Goal: Find specific page/section: Find specific page/section

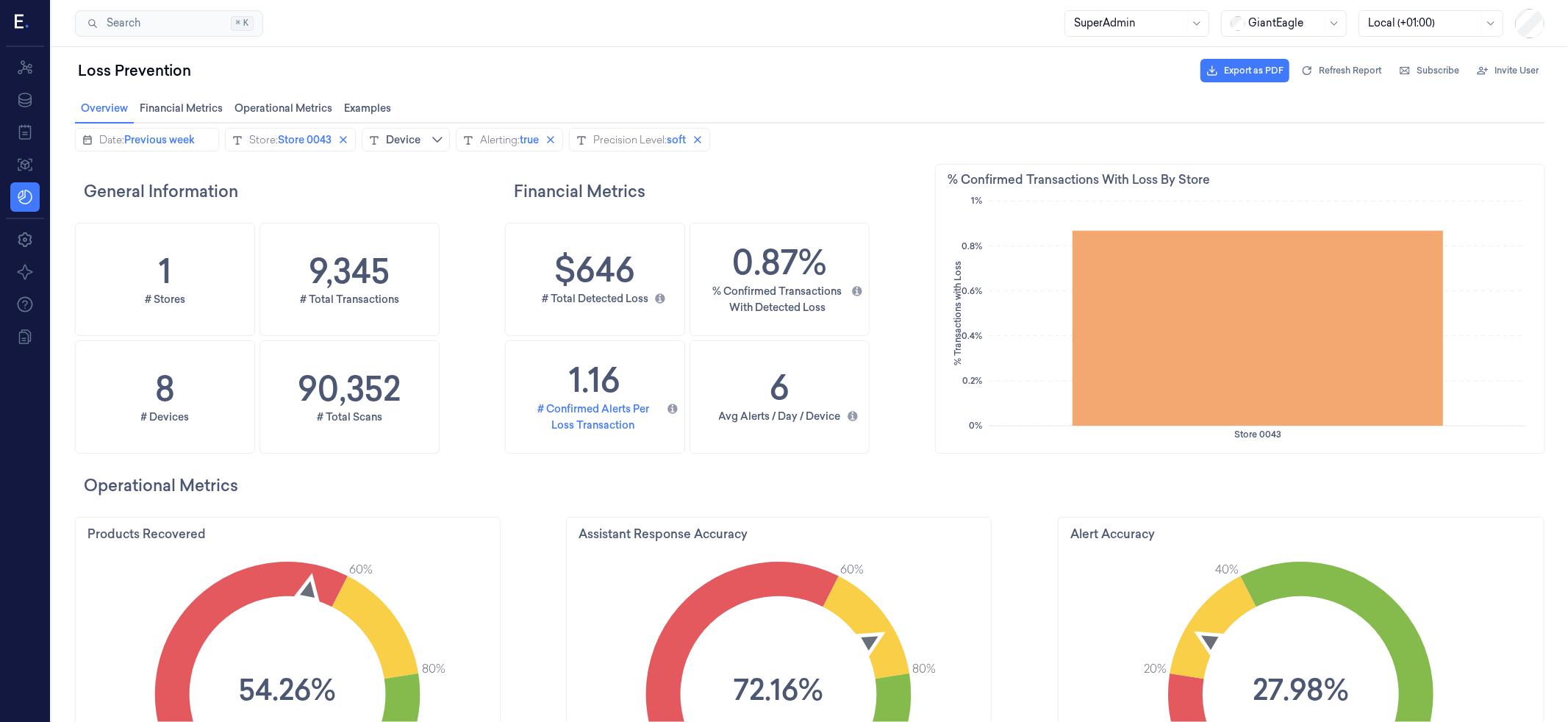
scroll to position [472, 644]
click at [19, 20] on icon at bounding box center [23, 23] width 16 height 22
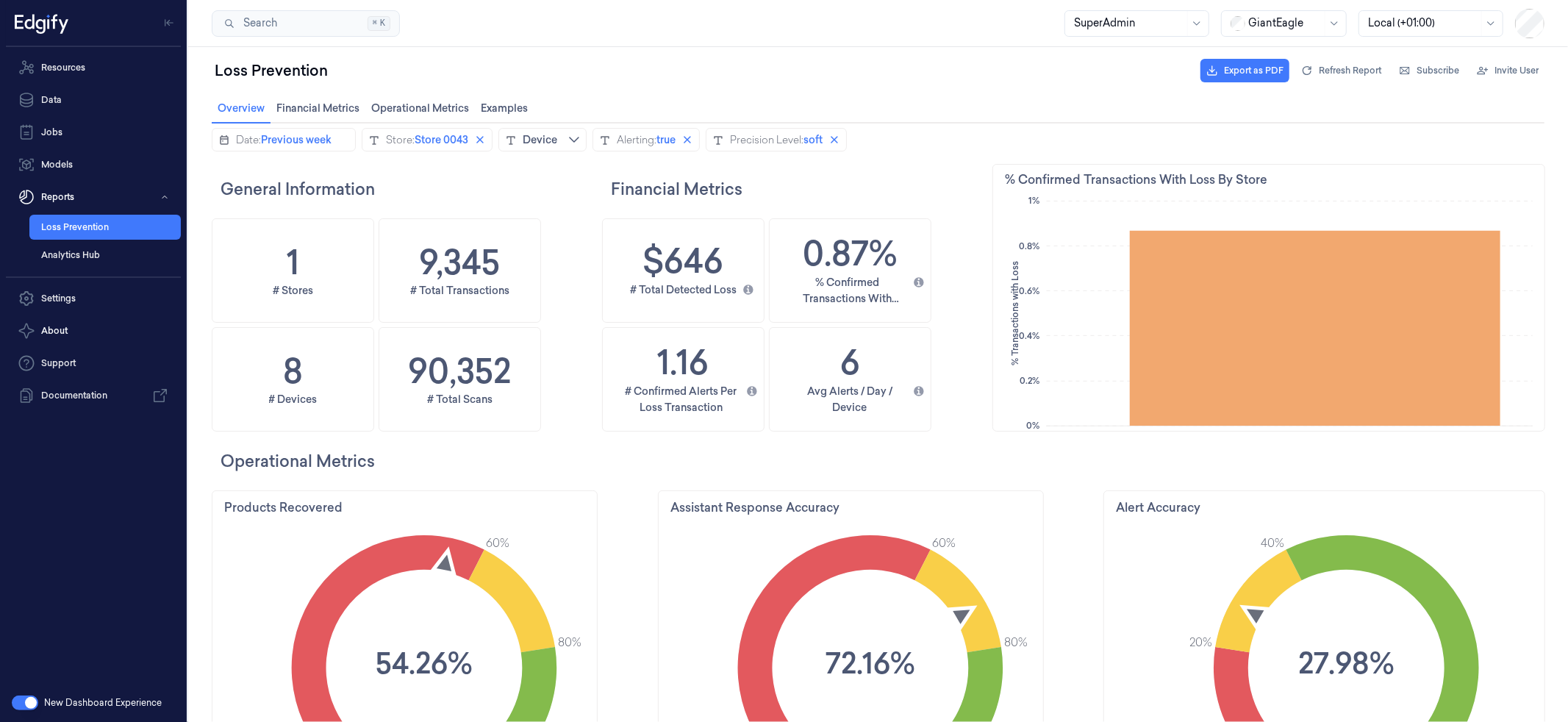
scroll to position [0, 1]
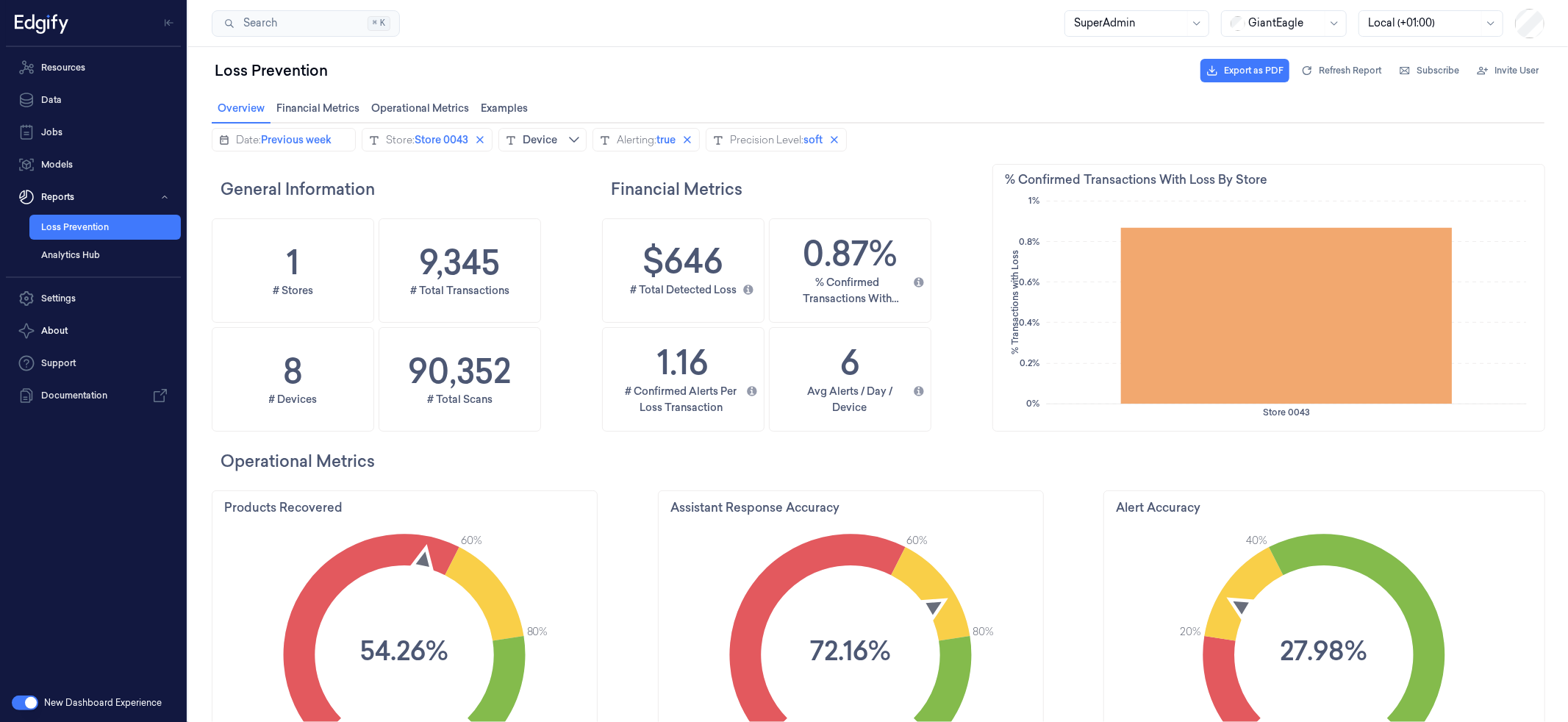
click at [1315, 22] on div at bounding box center [1284, 24] width 73 height 16
click at [1284, 58] on div "DollarGeneral" at bounding box center [1275, 55] width 90 height 16
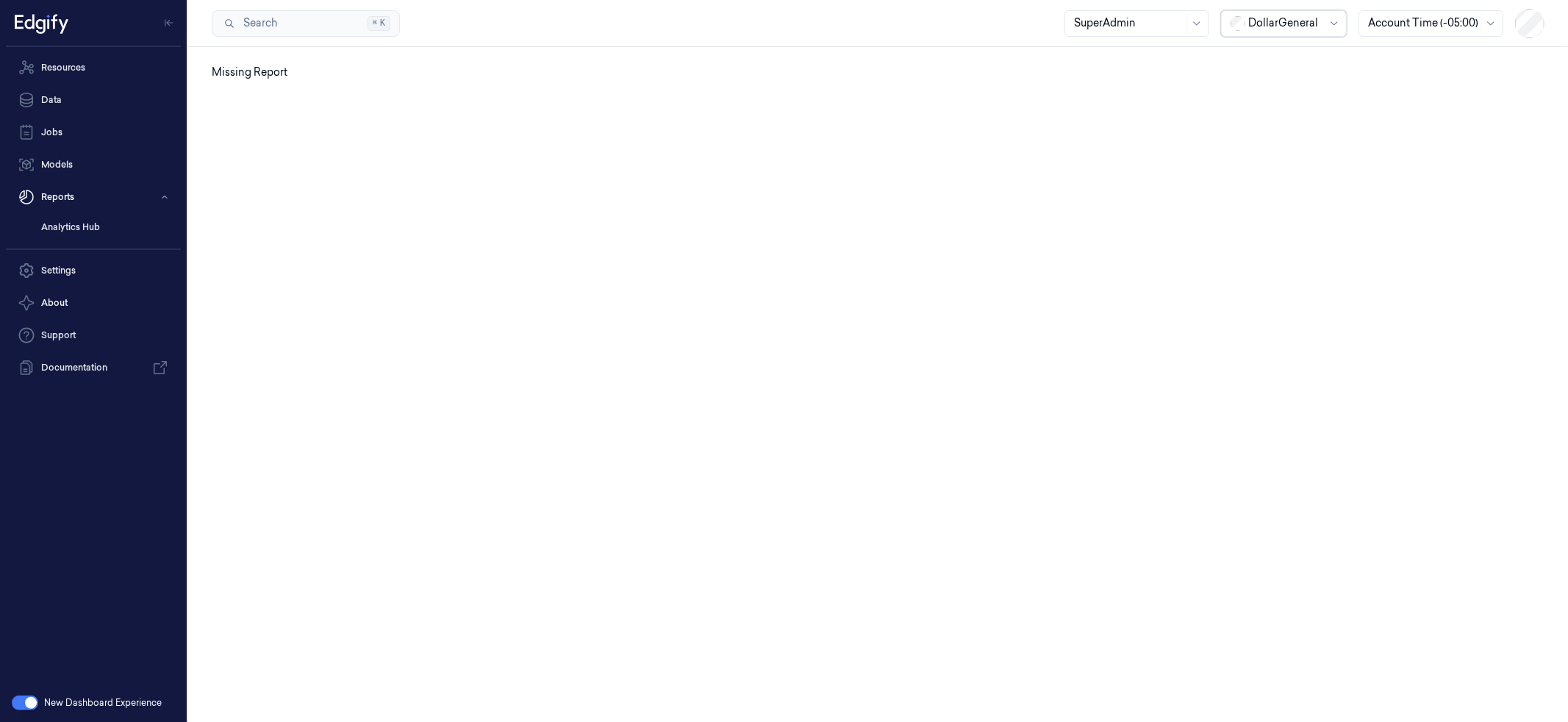
click at [311, 93] on div "Missing Report" at bounding box center [878, 385] width 1380 height 676
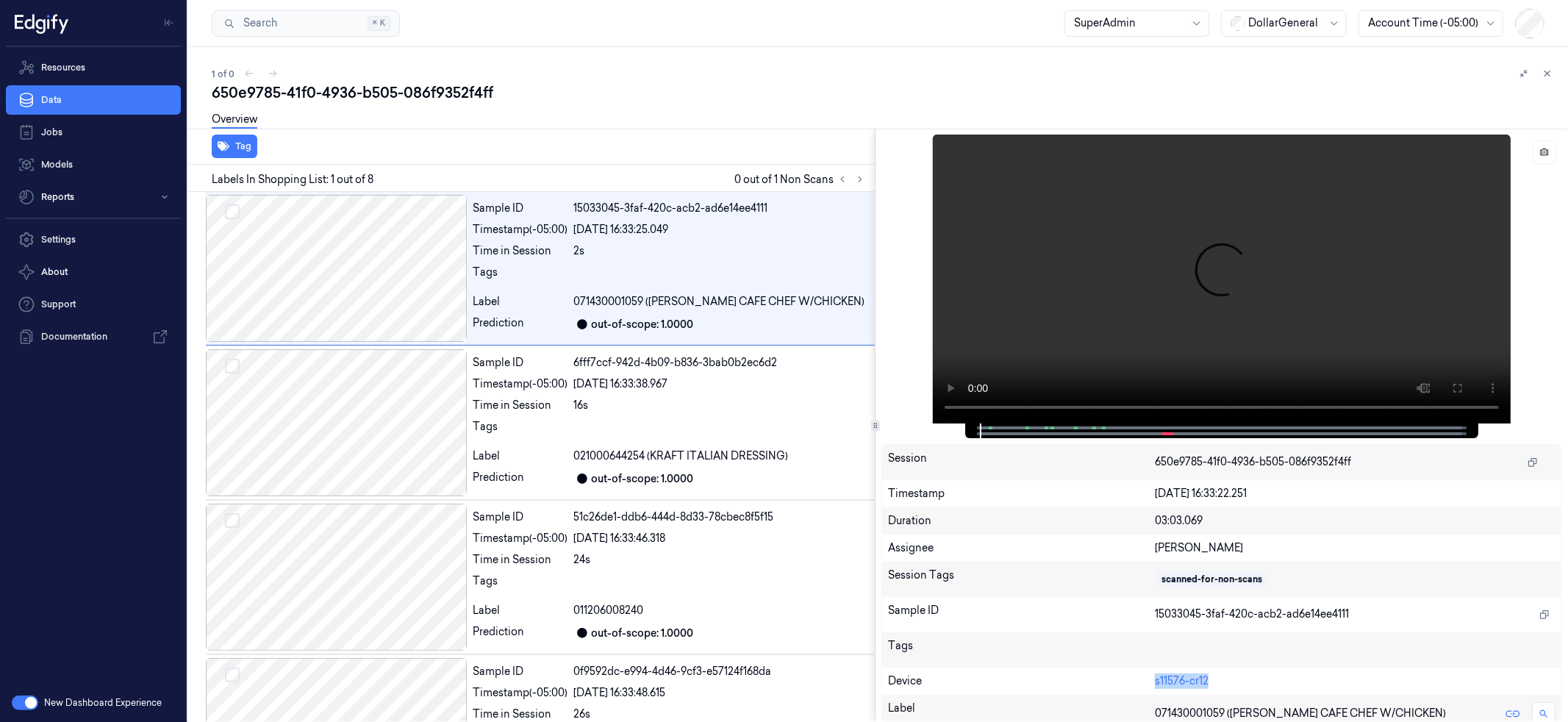
drag, startPoint x: 1109, startPoint y: 683, endPoint x: 1240, endPoint y: 683, distance: 131.0
click at [1240, 683] on div "Device s11576-cr12" at bounding box center [1221, 681] width 679 height 28
copy div "s11576-cr12"
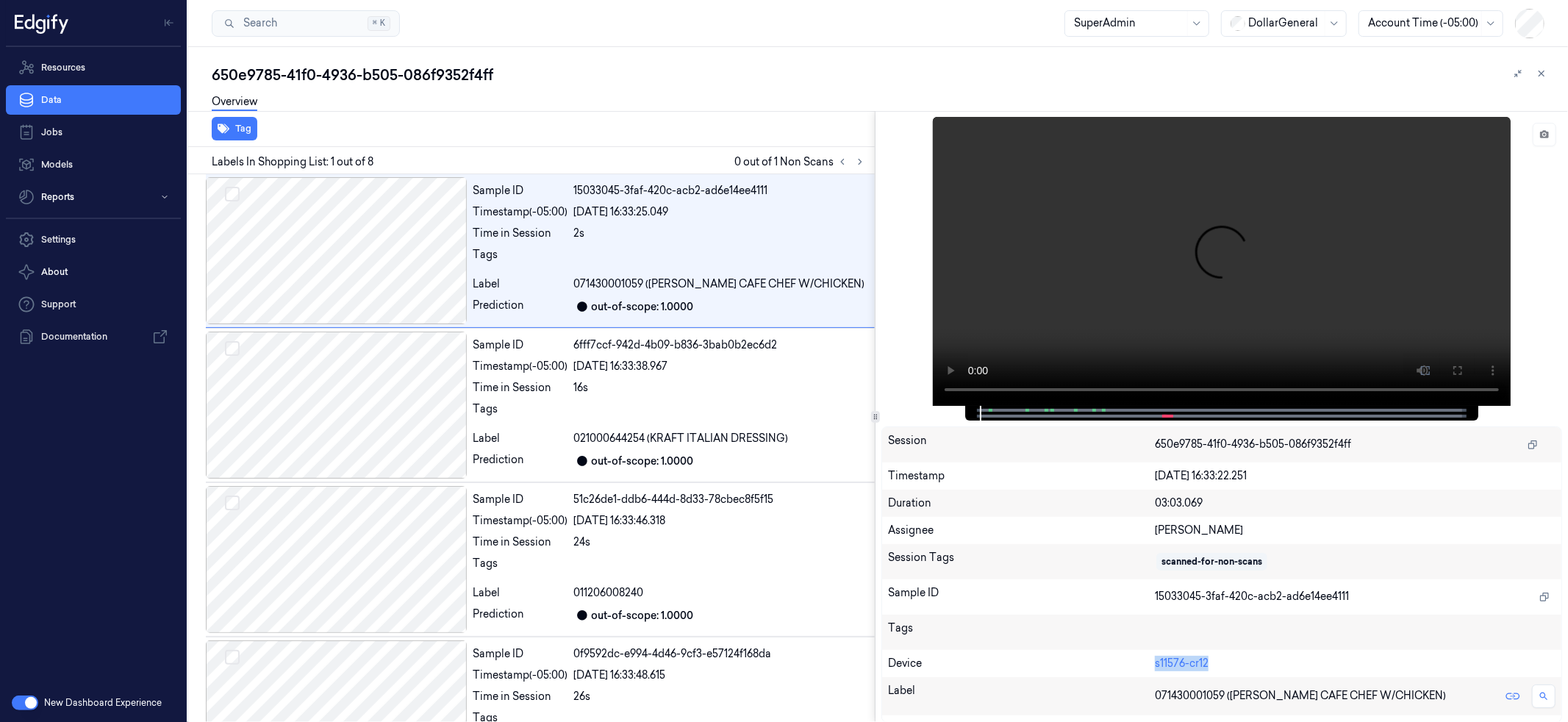
drag, startPoint x: 1234, startPoint y: 665, endPoint x: 1142, endPoint y: 658, distance: 92.3
click at [1142, 658] on div "Device s11576-cr12" at bounding box center [1221, 664] width 679 height 28
click at [1190, 659] on link "s11576-cr12" at bounding box center [1181, 663] width 53 height 13
